Goal: Check status

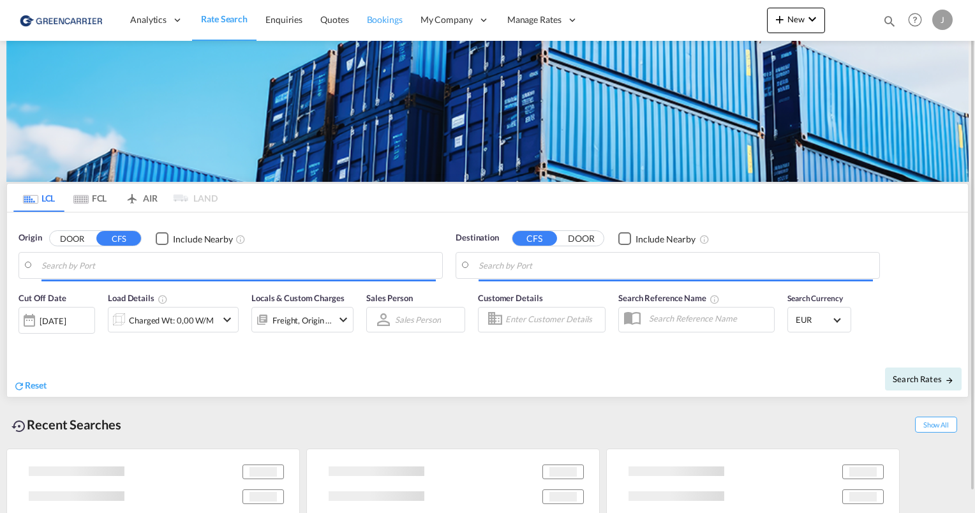
click at [381, 19] on span "Bookings" at bounding box center [385, 19] width 36 height 11
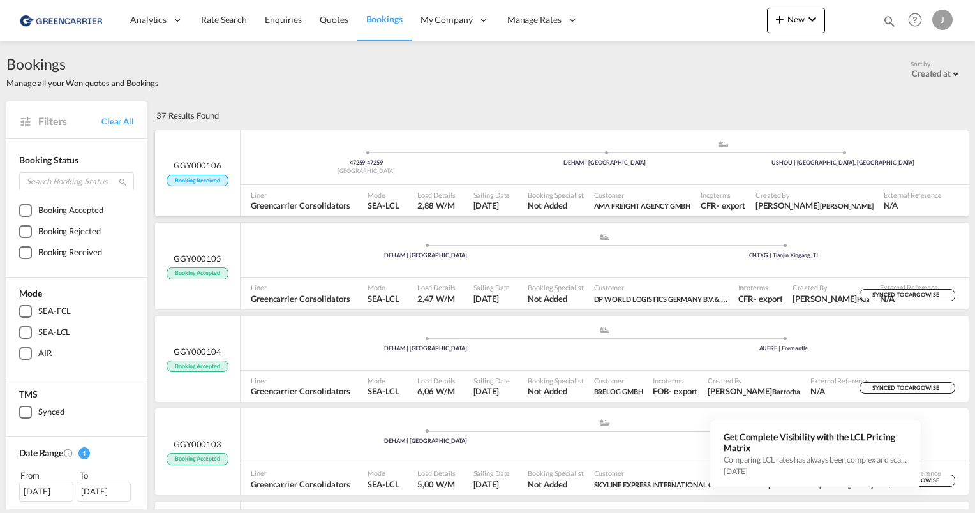
click at [542, 168] on div "47259 | 47259 Germany .a{fill:#aaa8ad;} .a{fill:#aaa8ad;} DEHAM | Hamburg USHOU…" at bounding box center [605, 159] width 728 height 38
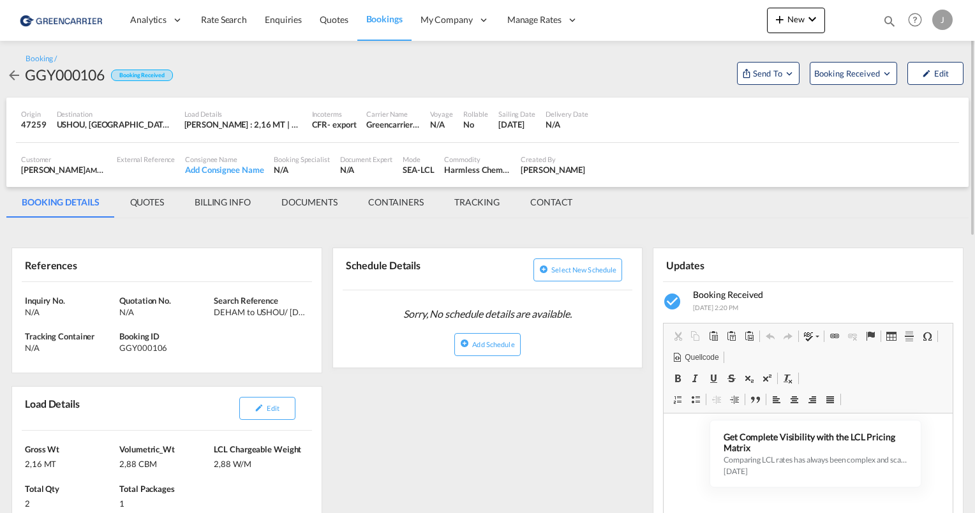
drag, startPoint x: 750, startPoint y: 308, endPoint x: 696, endPoint y: 306, distance: 54.3
click at [696, 306] on span "[DATE] 2:20 PM" at bounding box center [715, 308] width 45 height 8
drag, startPoint x: 696, startPoint y: 306, endPoint x: 633, endPoint y: 220, distance: 106.8
drag, startPoint x: 767, startPoint y: 295, endPoint x: 693, endPoint y: 288, distance: 74.3
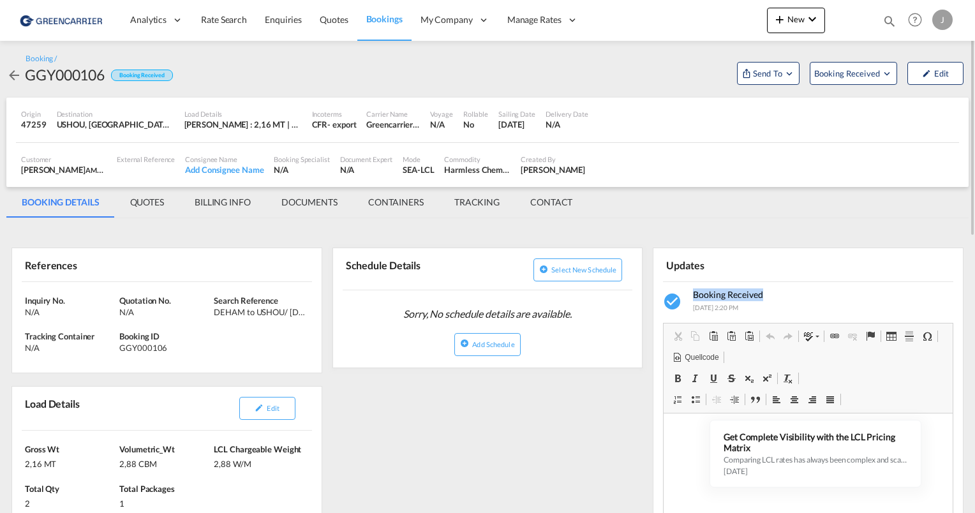
click at [693, 288] on div "Booking Received 10 Sep 2025, 2:20 PM" at bounding box center [729, 300] width 93 height 25
drag, startPoint x: 693, startPoint y: 288, endPoint x: 750, endPoint y: 306, distance: 59.5
click at [738, 306] on span "[DATE] 2:20 PM" at bounding box center [715, 308] width 45 height 8
click at [756, 307] on div "Booking Received 10 Sep 2025, 2:20 PM" at bounding box center [729, 300] width 93 height 25
click at [765, 307] on div "Booking Received 10 Sep 2025, 2:20 PM" at bounding box center [729, 300] width 93 height 25
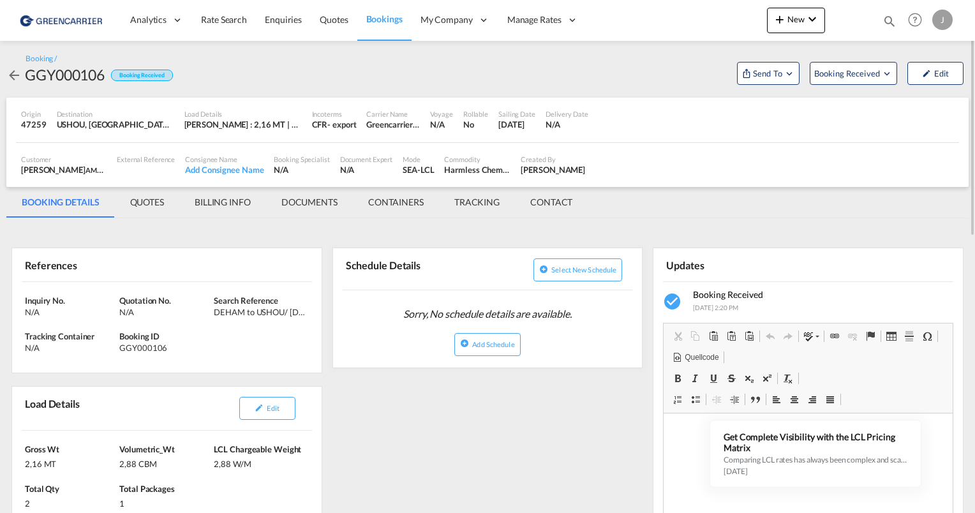
click at [643, 161] on div "Customer Henning Schröder AMA FREIGHT AGENCY GMBH , +-1 more External Reference…" at bounding box center [487, 165] width 943 height 32
drag, startPoint x: 510, startPoint y: 158, endPoint x: 493, endPoint y: 148, distance: 20.0
click at [493, 148] on div "Customer Henning Schröder AMA FREIGHT AGENCY GMBH , +-1 more External Reference…" at bounding box center [487, 165] width 943 height 45
drag, startPoint x: 493, startPoint y: 148, endPoint x: 566, endPoint y: 163, distance: 74.3
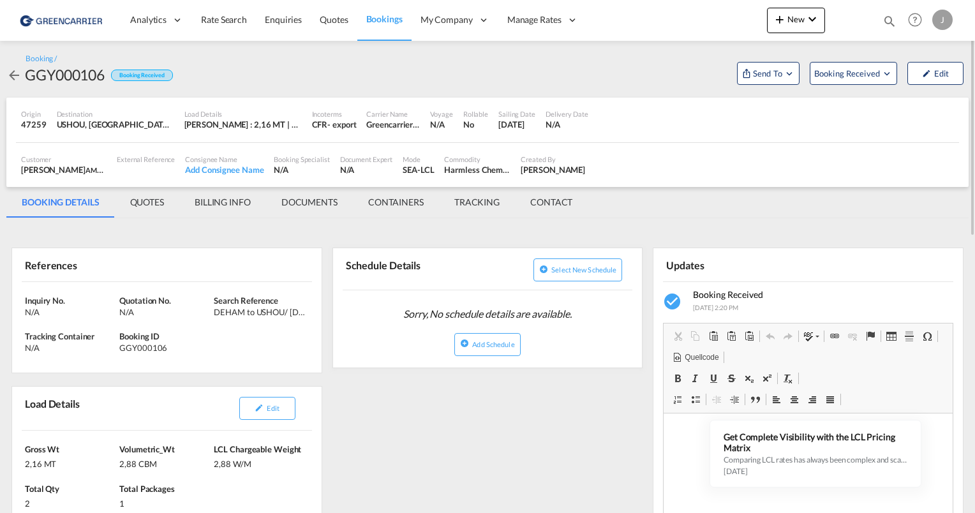
click at [548, 161] on div "Created By" at bounding box center [553, 159] width 64 height 10
click at [585, 163] on div "Created By Henning Schröder" at bounding box center [552, 165] width 75 height 32
drag, startPoint x: 587, startPoint y: 171, endPoint x: 520, endPoint y: 153, distance: 69.3
click at [520, 153] on div "Created By Henning Schröder" at bounding box center [552, 165] width 75 height 32
drag, startPoint x: 520, startPoint y: 153, endPoint x: 567, endPoint y: 165, distance: 48.0
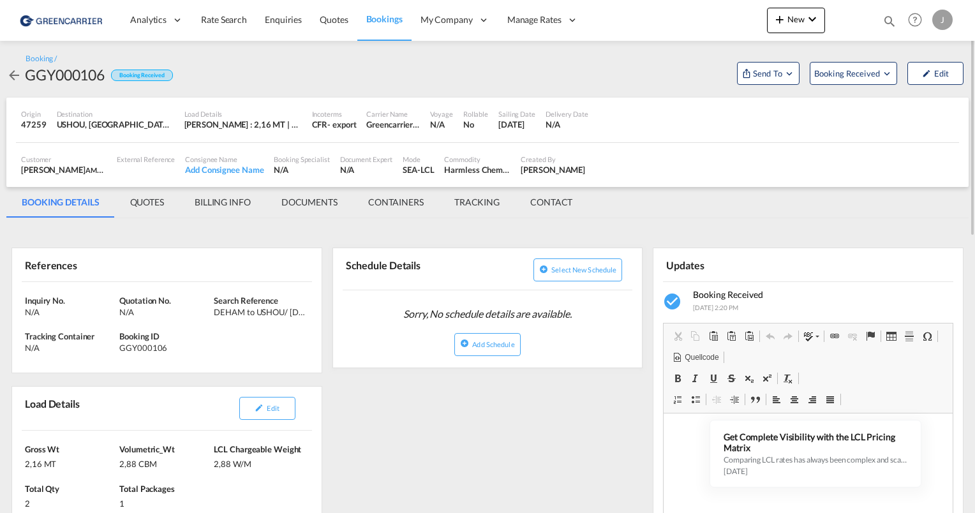
click at [567, 165] on div "[PERSON_NAME]" at bounding box center [553, 169] width 64 height 11
click at [584, 171] on div "[PERSON_NAME]" at bounding box center [553, 169] width 64 height 11
click at [586, 168] on div "Created By Henning Schröder" at bounding box center [552, 165] width 75 height 32
click at [589, 168] on div "Created By Henning Schröder" at bounding box center [552, 165] width 75 height 32
